Goal: Navigation & Orientation: Find specific page/section

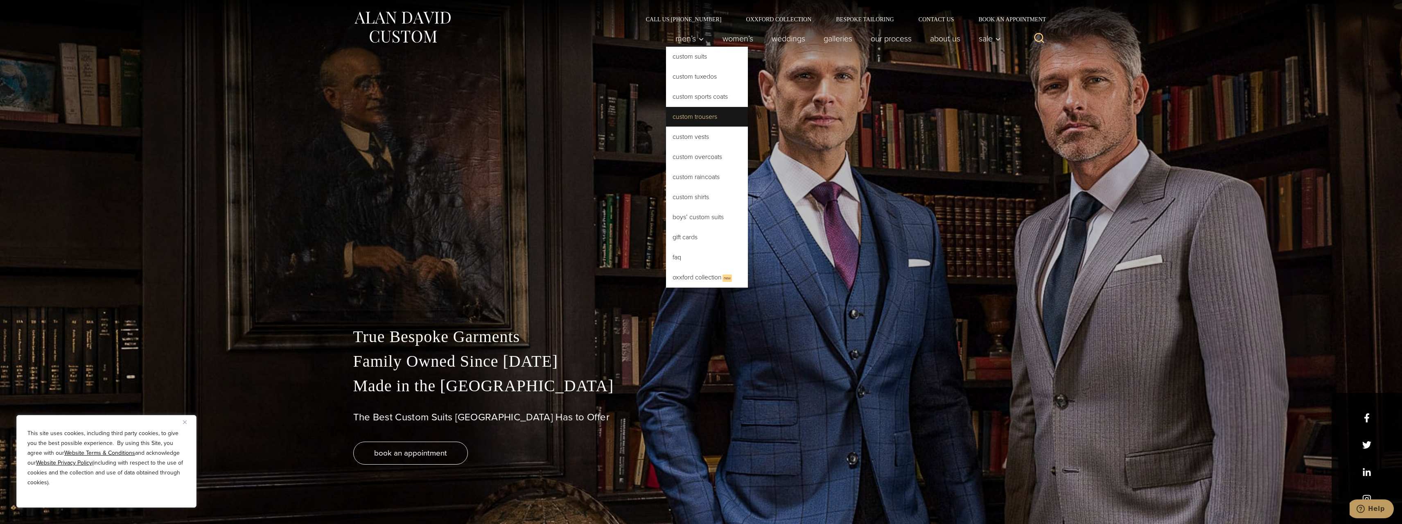
click at [702, 113] on link "Custom Trousers" at bounding box center [707, 117] width 82 height 20
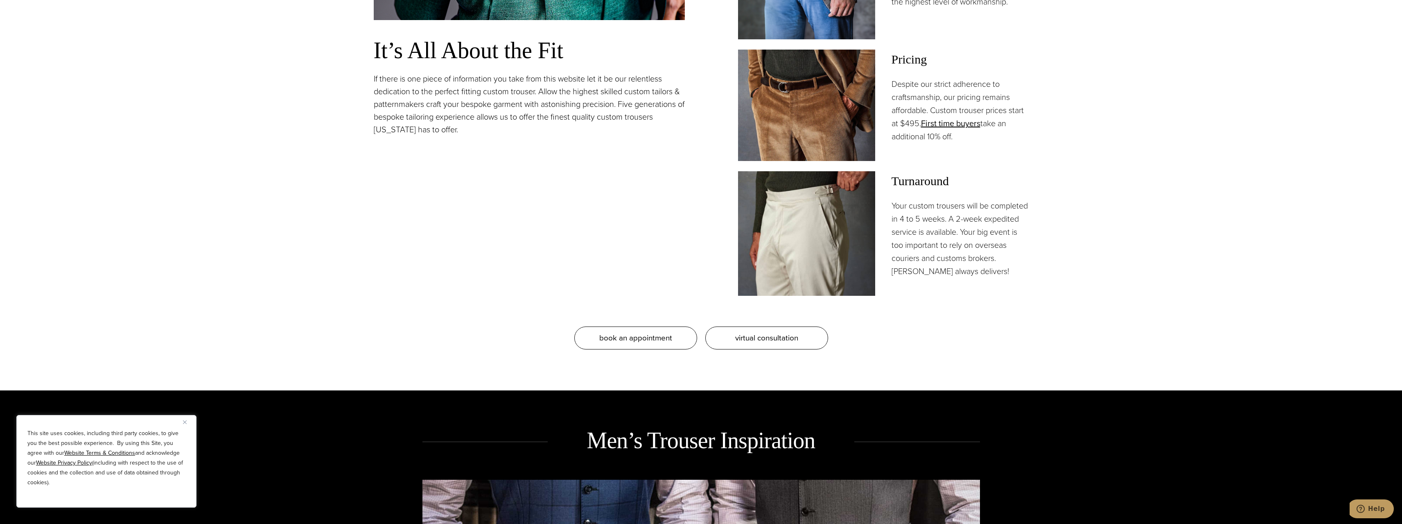
scroll to position [901, 0]
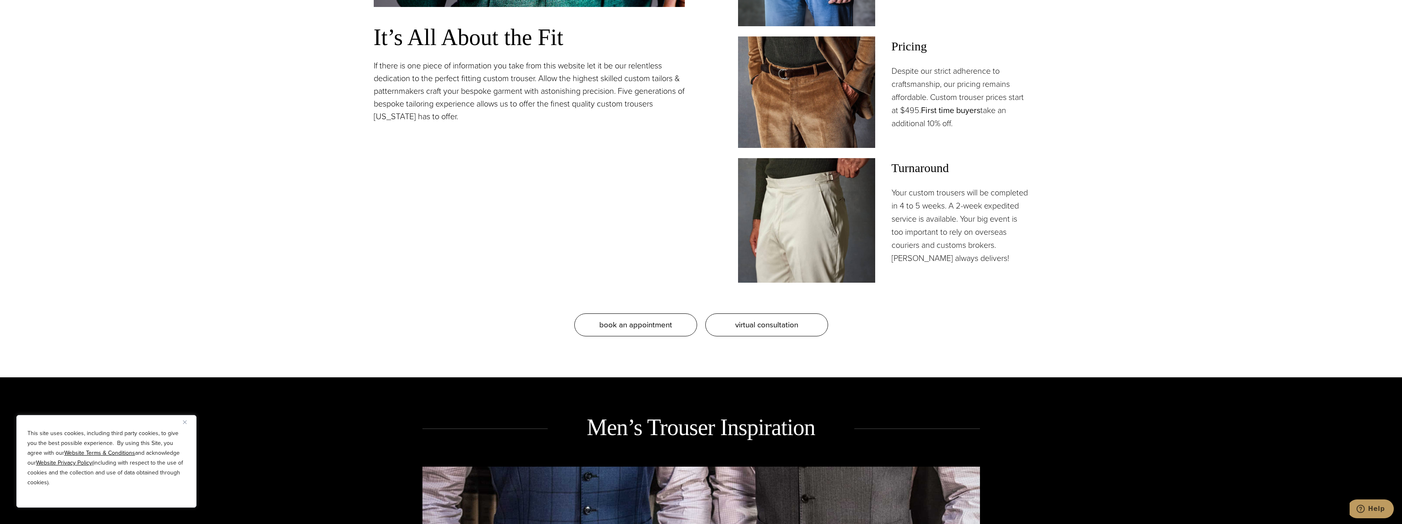
click at [952, 110] on link "First time buyers" at bounding box center [950, 110] width 59 height 12
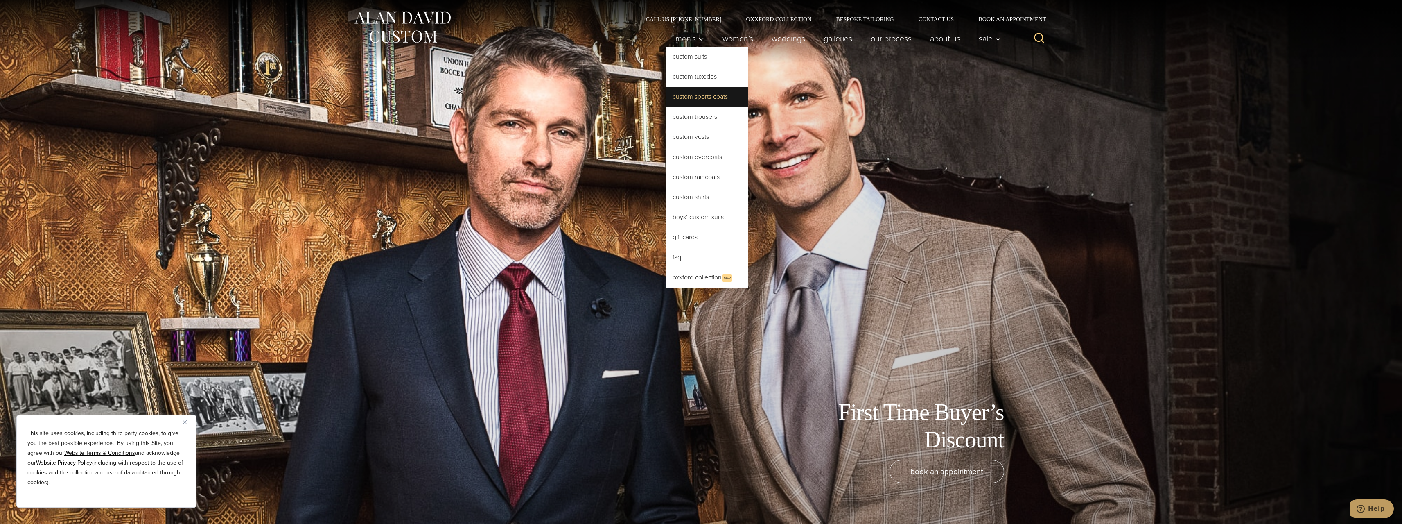
click at [702, 98] on link "Custom Sports Coats" at bounding box center [707, 97] width 82 height 20
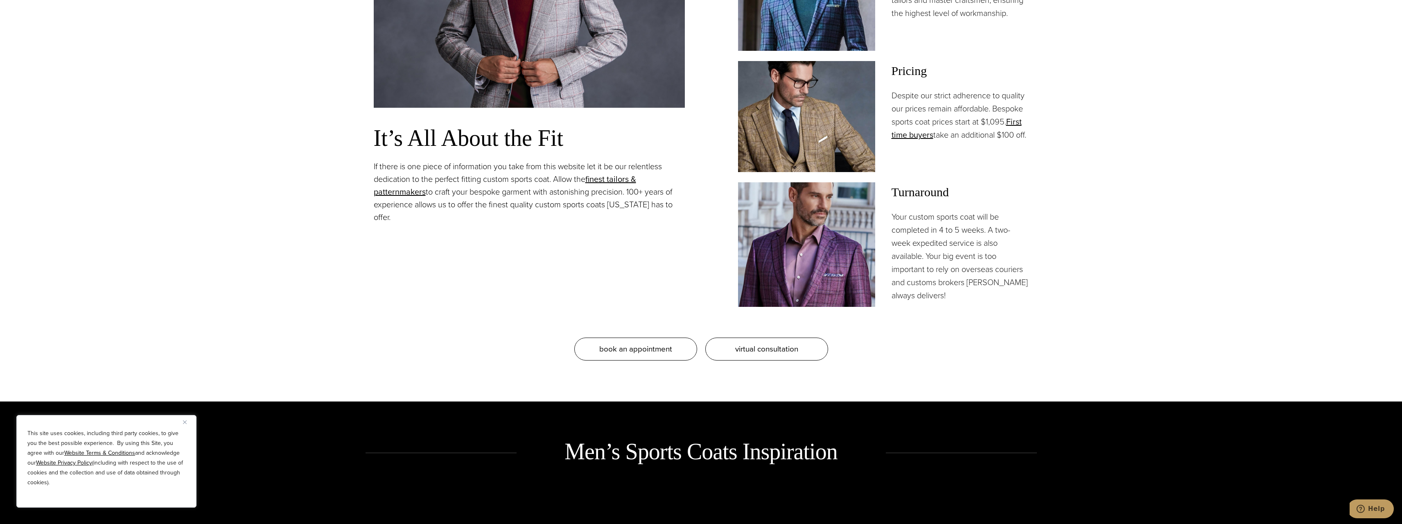
scroll to position [901, 0]
